Goal: Task Accomplishment & Management: Use online tool/utility

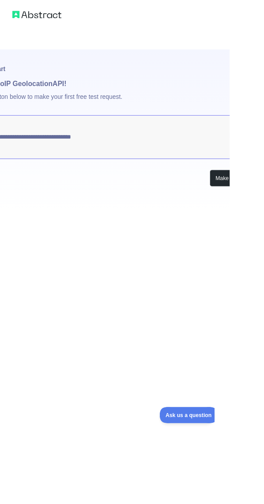
type textarea "**********"
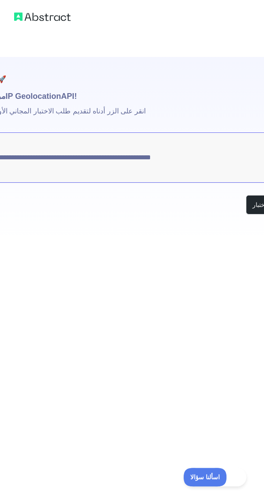
click at [56, 112] on font "انقر على الزر أدناه لتقديم طلب الاختبار المجاني الأول الخاص بك." at bounding box center [53, 110] width 185 height 7
